Goal: Information Seeking & Learning: Learn about a topic

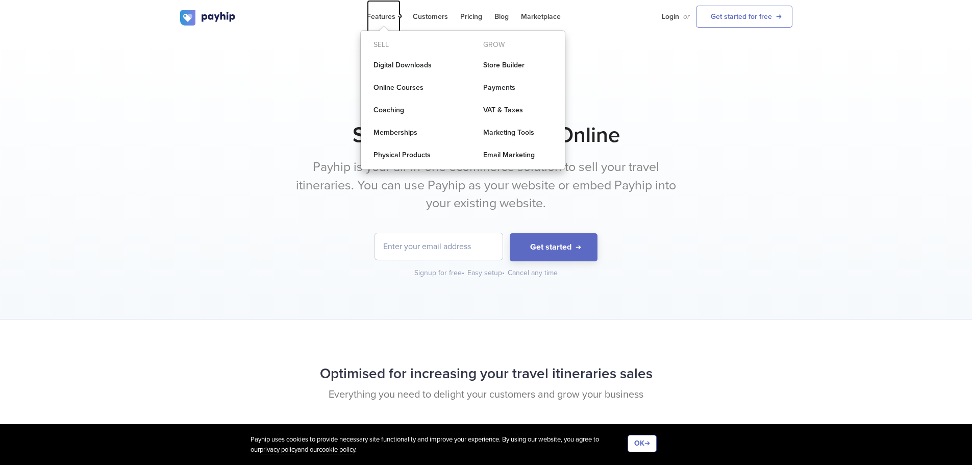
click at [387, 18] on span "Features" at bounding box center [384, 16] width 34 height 9
click at [501, 112] on link "VAT & Taxes" at bounding box center [518, 110] width 94 height 20
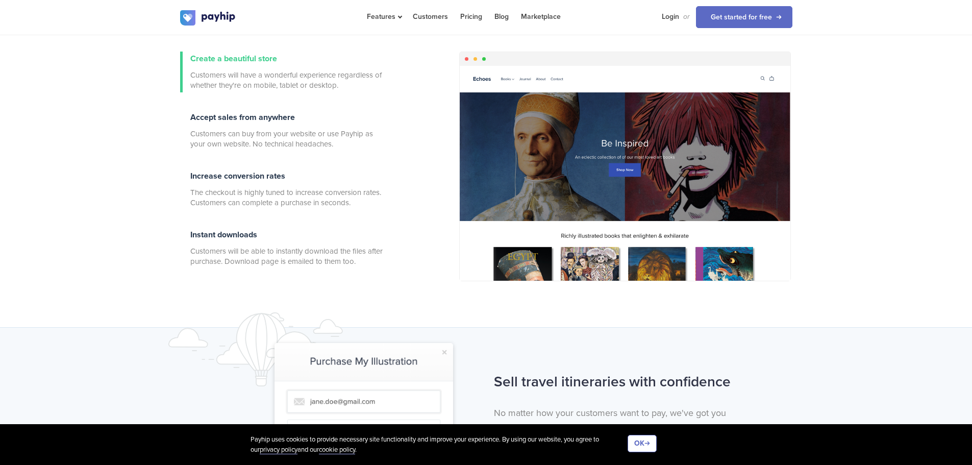
scroll to position [408, 0]
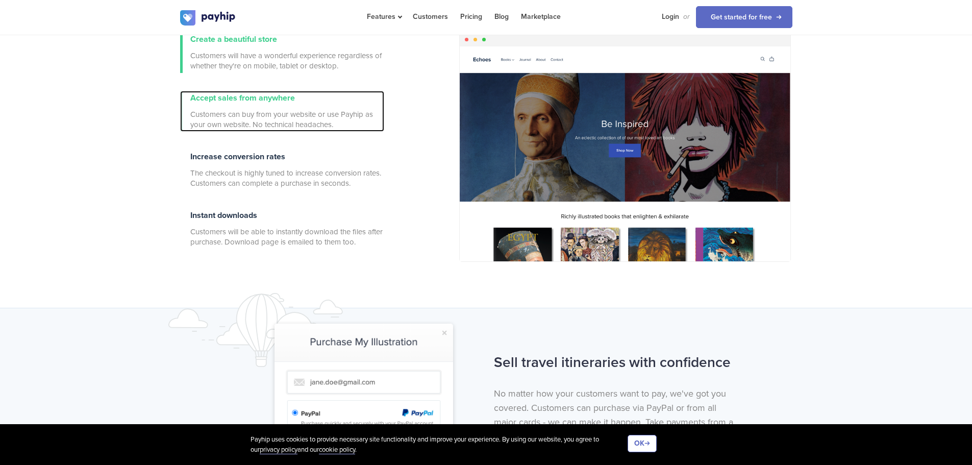
click at [265, 104] on div "Accept sales from anywhere Customers can buy from your website or use Payhip as…" at bounding box center [287, 111] width 194 height 41
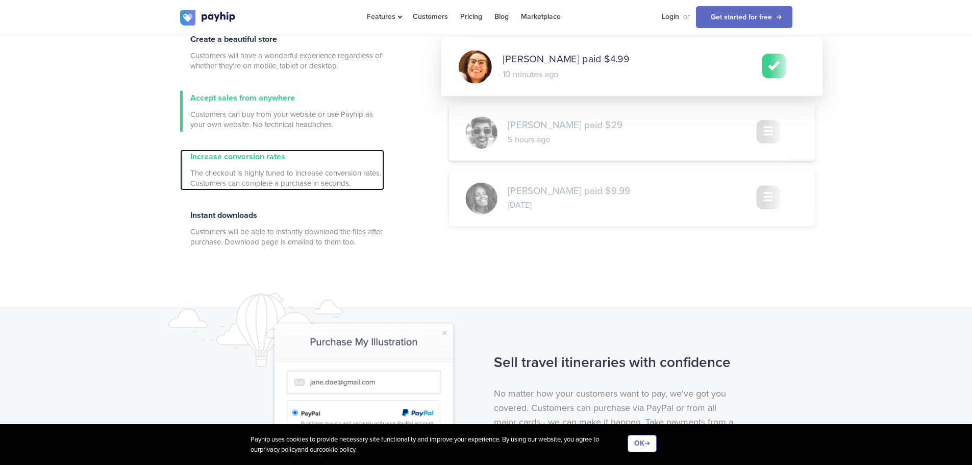
click at [264, 166] on div "Increase conversion rates The checkout is highly tuned to increase conversion r…" at bounding box center [287, 170] width 194 height 41
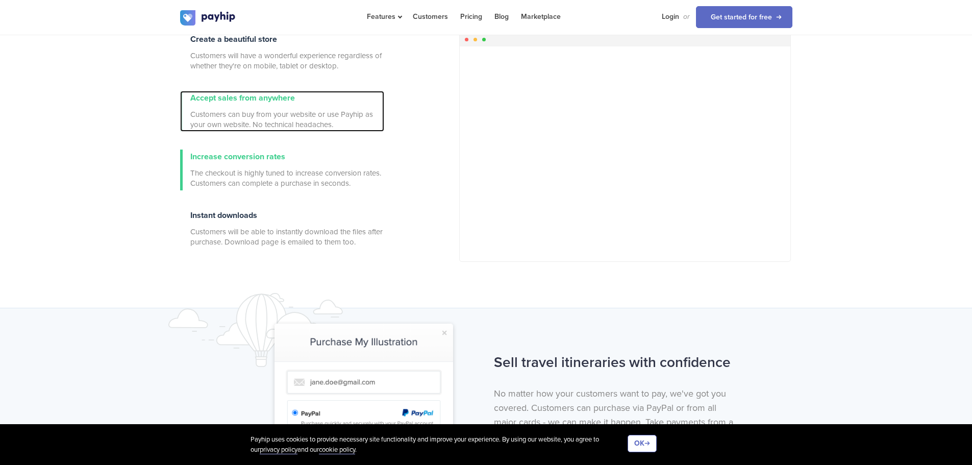
click at [274, 103] on div "Accept sales from anywhere Customers can buy from your website or use Payhip as…" at bounding box center [287, 111] width 194 height 41
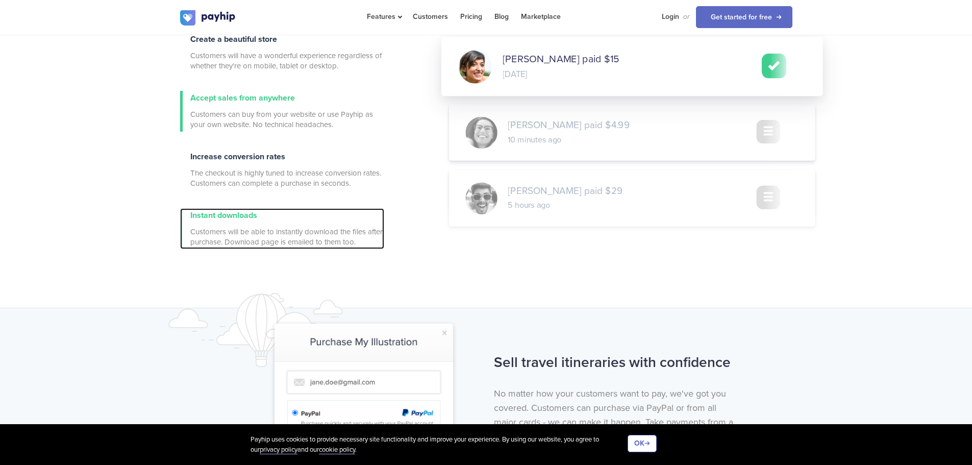
click at [269, 223] on div "Instant downloads Customers will be able to instantly download the files after …" at bounding box center [287, 228] width 194 height 41
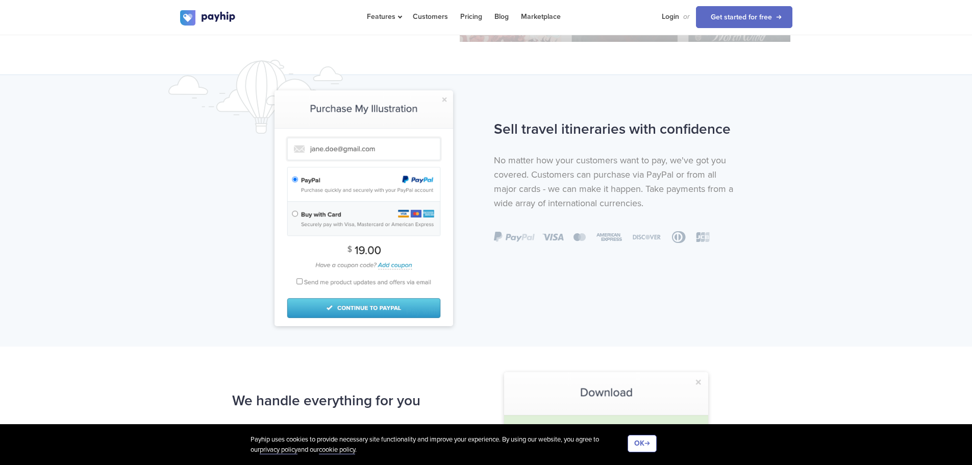
scroll to position [0, 0]
